Goal: Information Seeking & Learning: Understand process/instructions

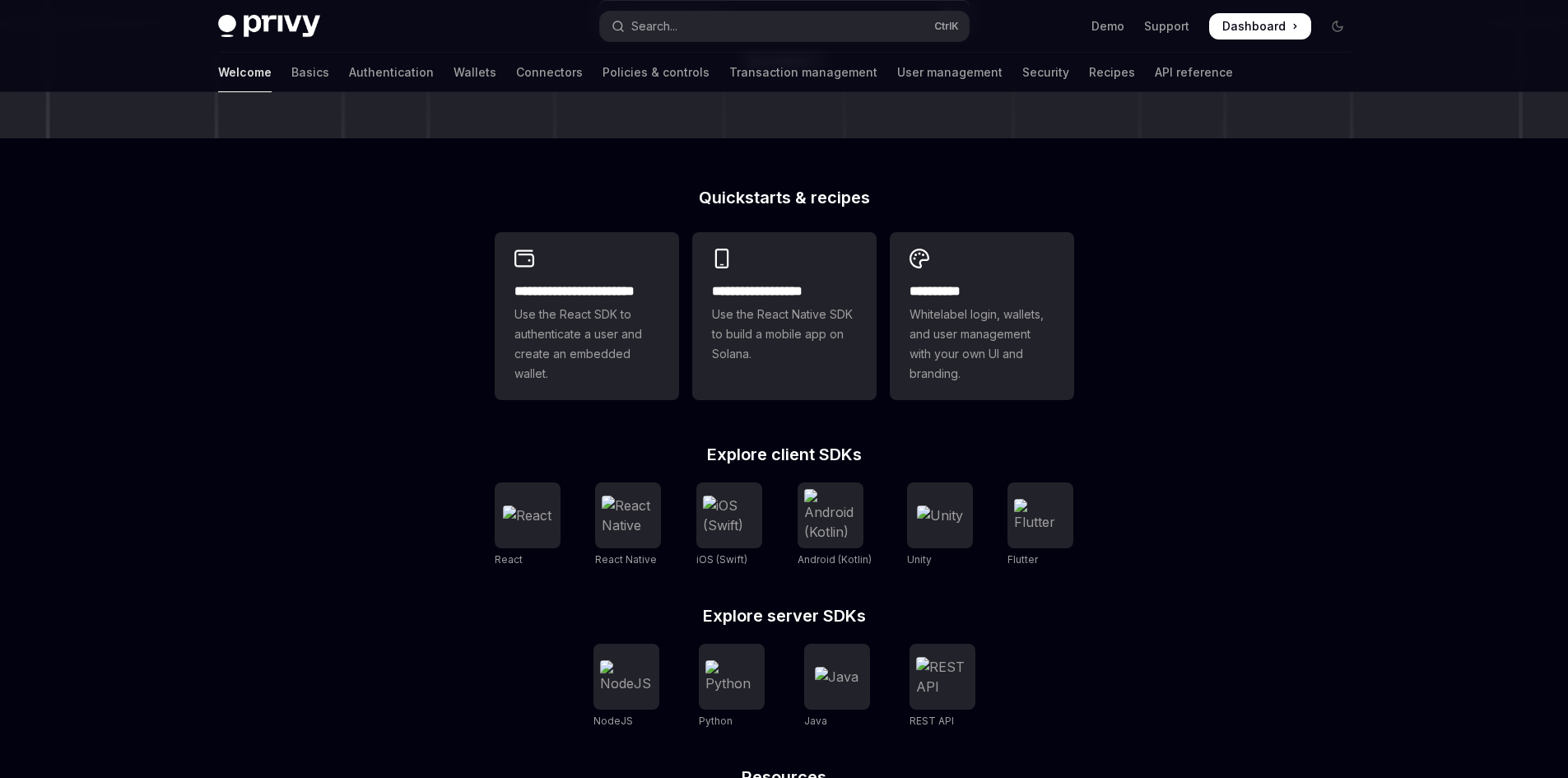
scroll to position [284, 0]
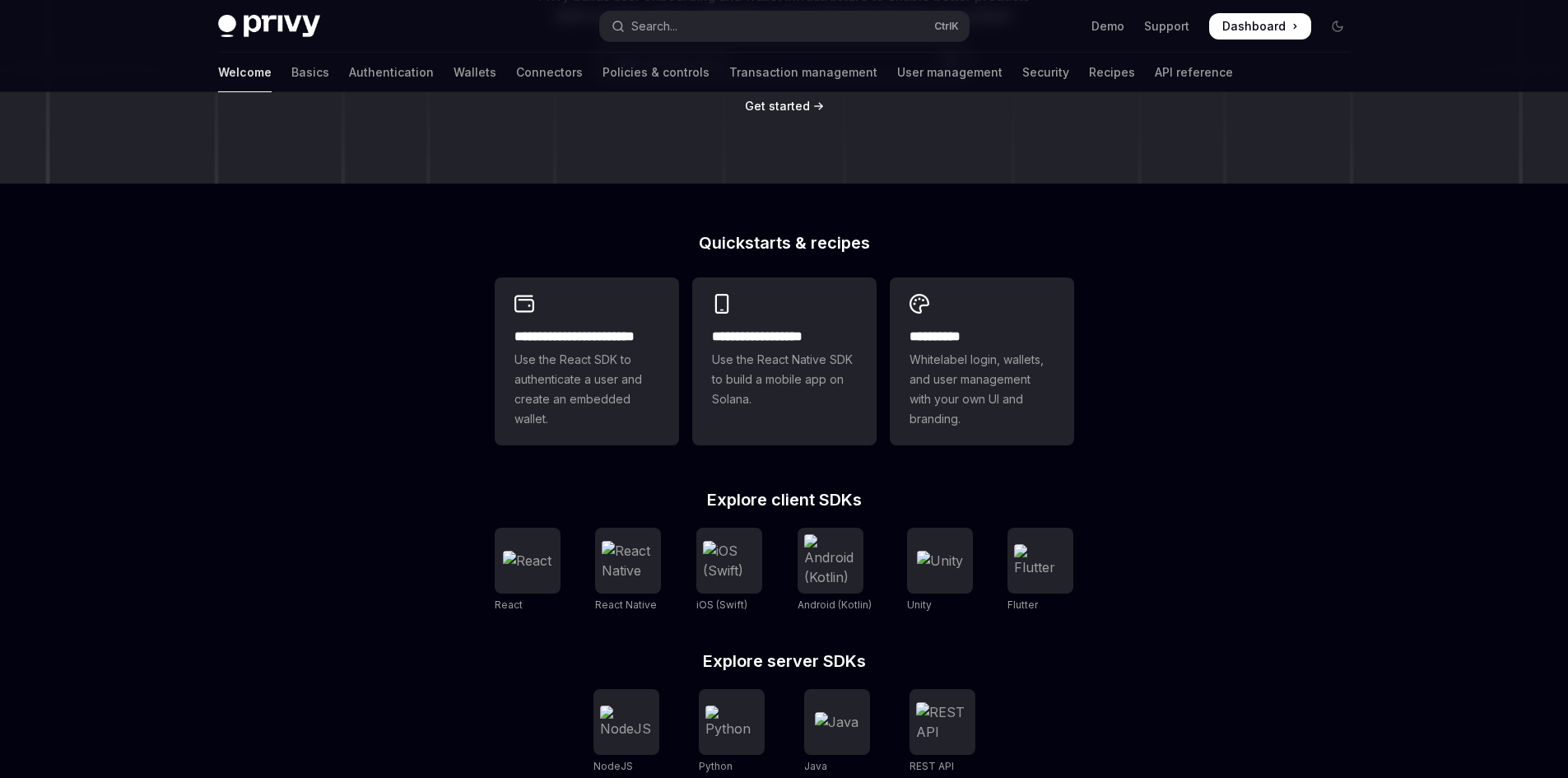
click at [747, 235] on h2 "Quickstarts & recipes" at bounding box center [784, 243] width 580 height 16
drag, startPoint x: 747, startPoint y: 233, endPoint x: 819, endPoint y: 233, distance: 72.0
click at [755, 235] on h2 "Quickstarts & recipes" at bounding box center [784, 243] width 580 height 16
click at [885, 229] on div "**********" at bounding box center [784, 416] width 1568 height 1217
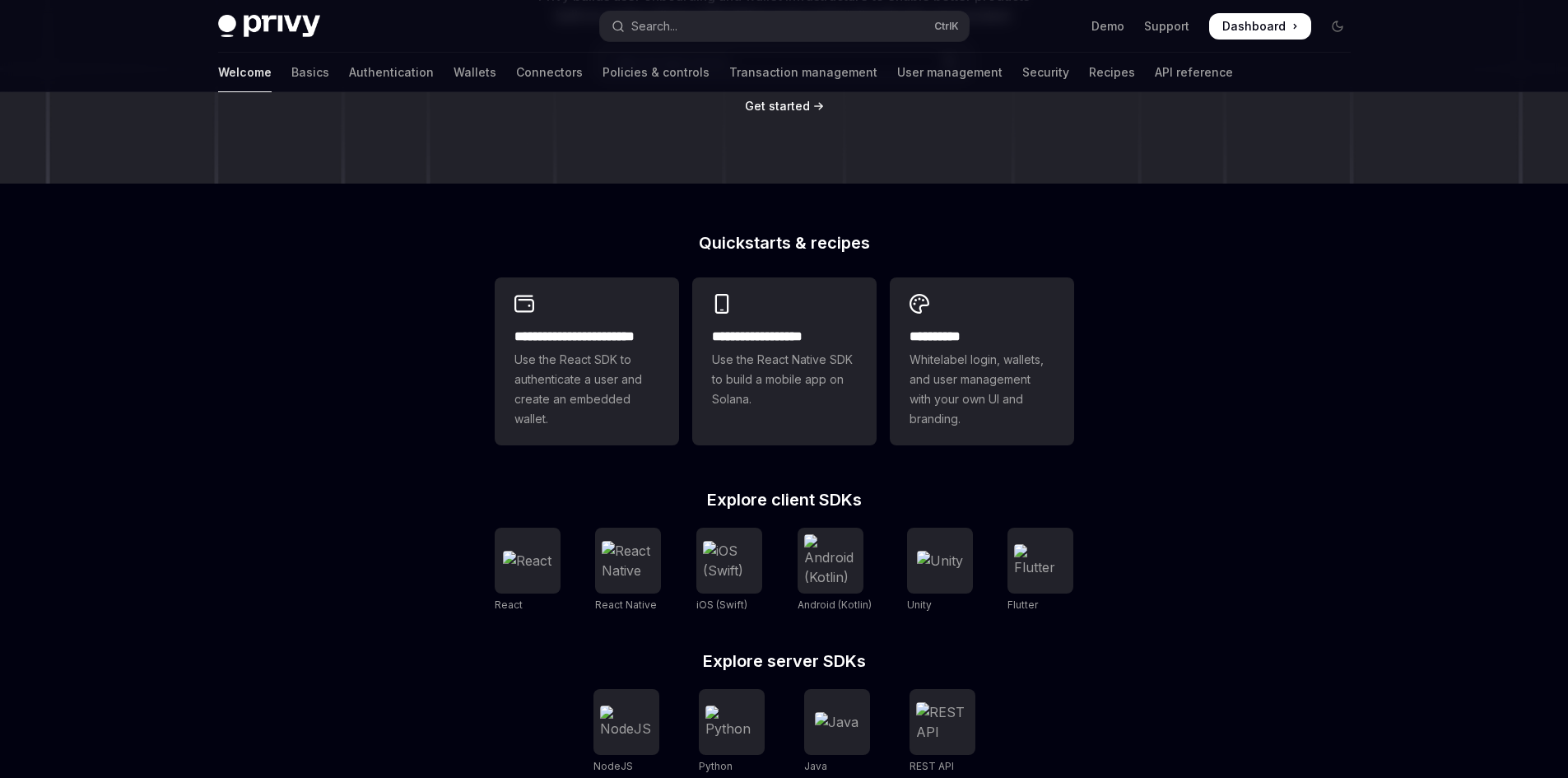
click at [850, 235] on h2 "Quickstarts & recipes" at bounding box center [784, 243] width 580 height 16
click at [704, 238] on h2 "Quickstarts & recipes" at bounding box center [784, 243] width 580 height 16
click at [788, 239] on h2 "Quickstarts & recipes" at bounding box center [784, 243] width 580 height 16
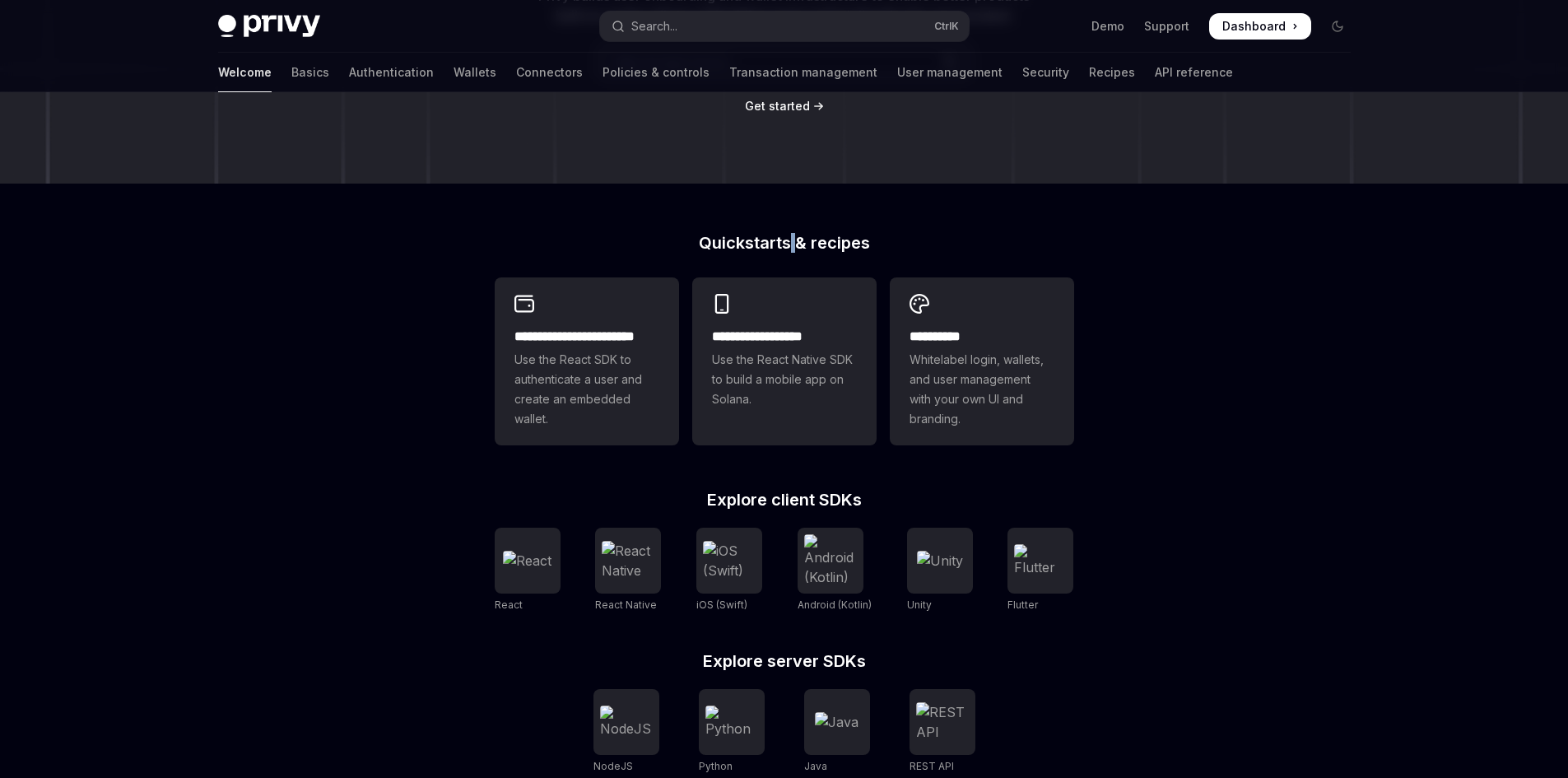
click at [788, 239] on h2 "Quickstarts & recipes" at bounding box center [784, 243] width 580 height 16
click at [696, 243] on h2 "Quickstarts & recipes" at bounding box center [784, 243] width 580 height 16
click at [762, 236] on h2 "Quickstarts & recipes" at bounding box center [784, 243] width 580 height 16
click at [692, 238] on h2 "Quickstarts & recipes" at bounding box center [784, 243] width 580 height 16
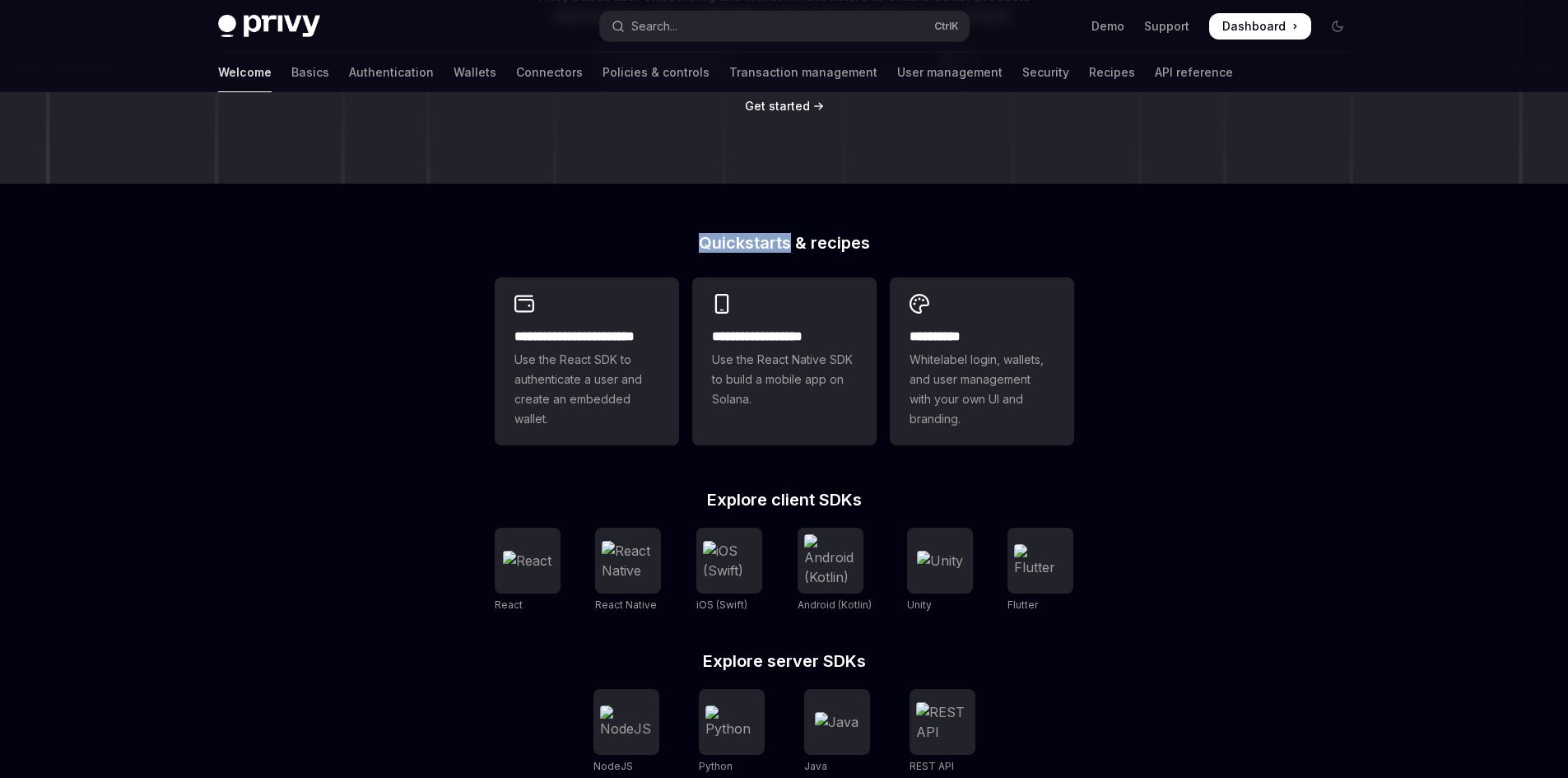
drag, startPoint x: 692, startPoint y: 238, endPoint x: 780, endPoint y: 240, distance: 88.0
click at [780, 240] on h2 "Quickstarts & recipes" at bounding box center [784, 243] width 580 height 16
click at [721, 240] on h2 "Quickstarts & recipes" at bounding box center [784, 243] width 580 height 16
click at [803, 235] on h2 "Quickstarts & recipes" at bounding box center [784, 243] width 580 height 16
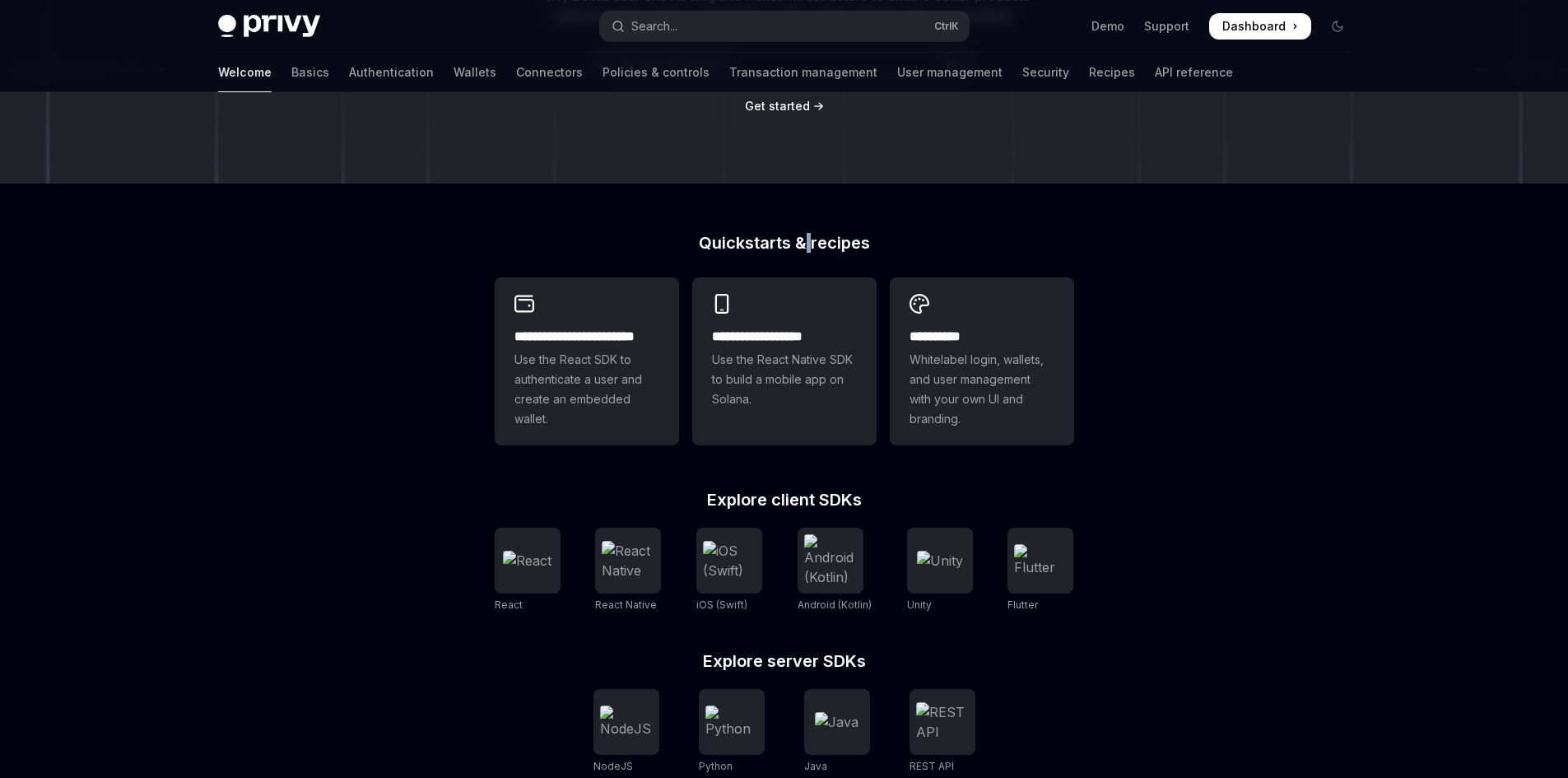
click at [803, 235] on h2 "Quickstarts & recipes" at bounding box center [784, 243] width 580 height 16
click at [816, 235] on h2 "Quickstarts & recipes" at bounding box center [784, 243] width 580 height 16
click at [264, 307] on div "**********" at bounding box center [784, 416] width 1568 height 1217
drag, startPoint x: 106, startPoint y: 340, endPoint x: 289, endPoint y: 397, distance: 191.7
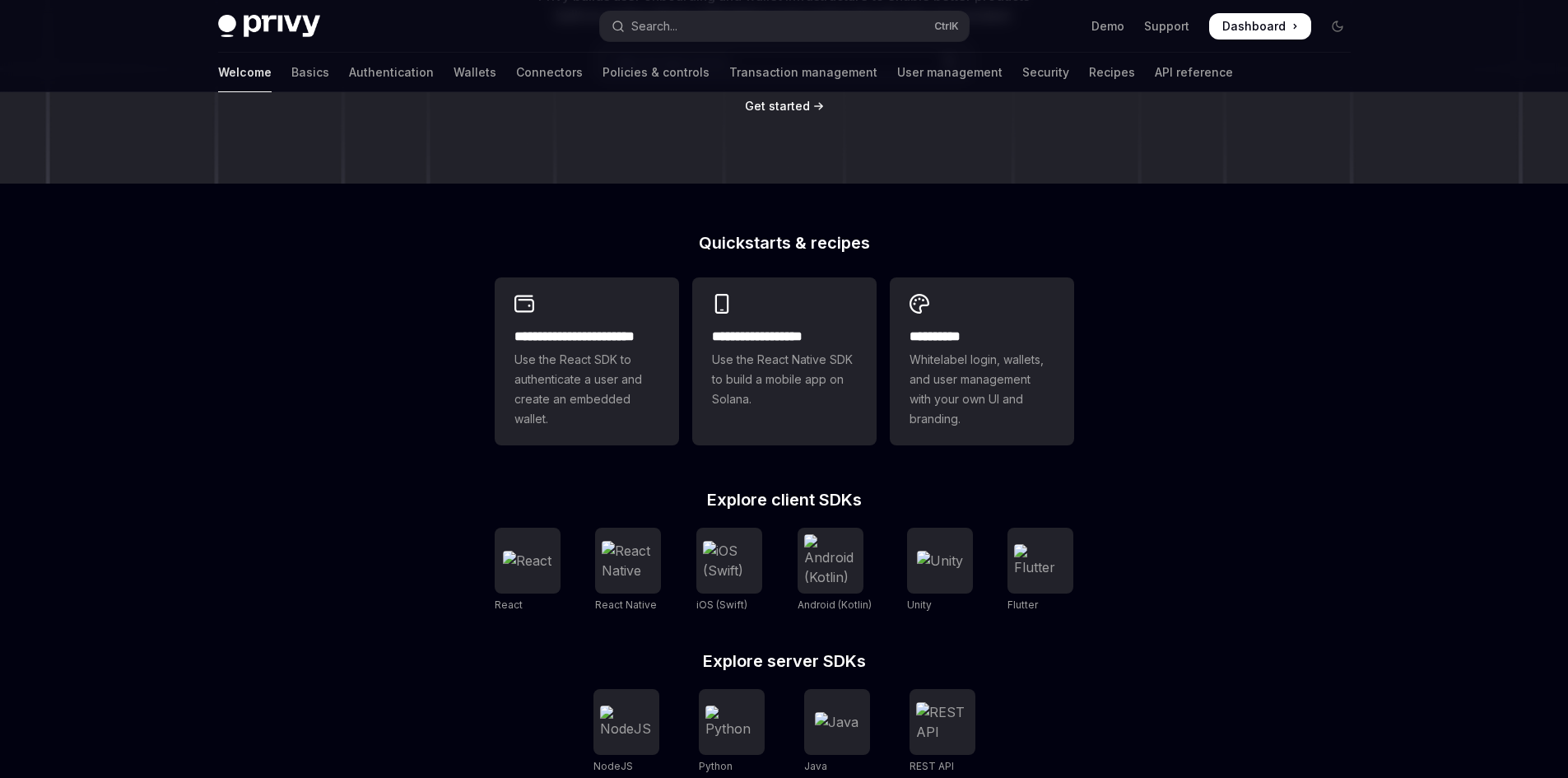
click at [106, 340] on div "**********" at bounding box center [784, 416] width 1568 height 1217
